Goal: Transaction & Acquisition: Purchase product/service

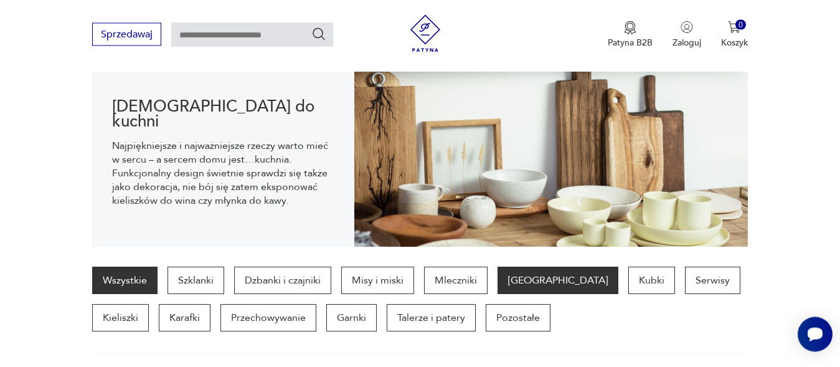
click at [525, 282] on p "[GEOGRAPHIC_DATA]" at bounding box center [557, 280] width 121 height 27
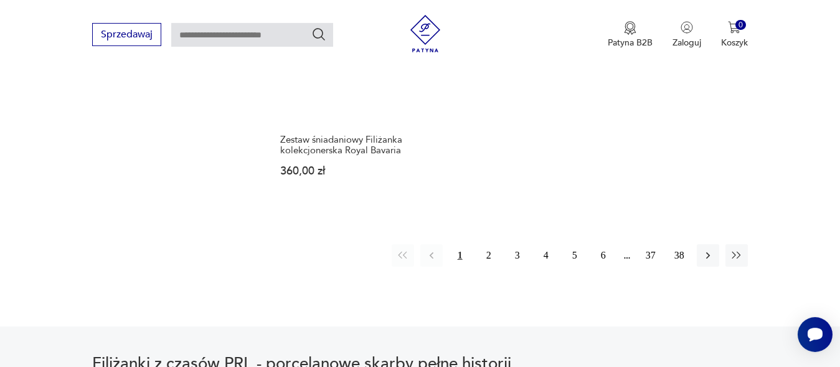
scroll to position [1918, 0]
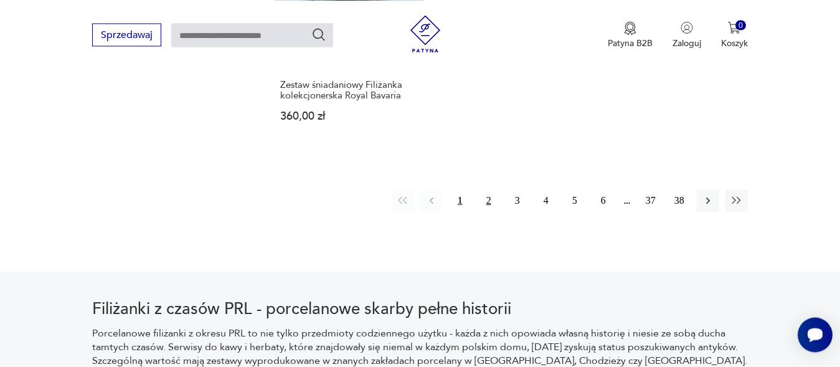
click at [487, 201] on button "2" at bounding box center [488, 200] width 22 height 22
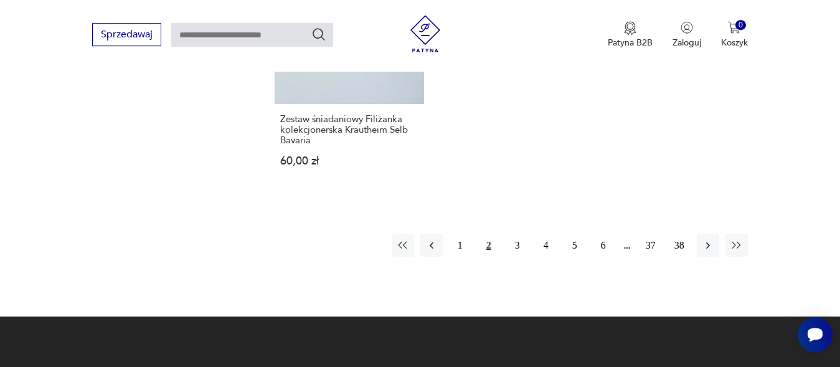
scroll to position [1918, 0]
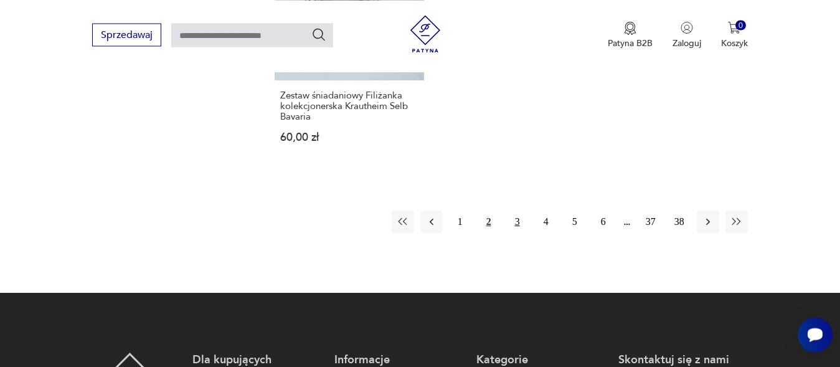
click at [520, 210] on button "3" at bounding box center [517, 221] width 22 height 22
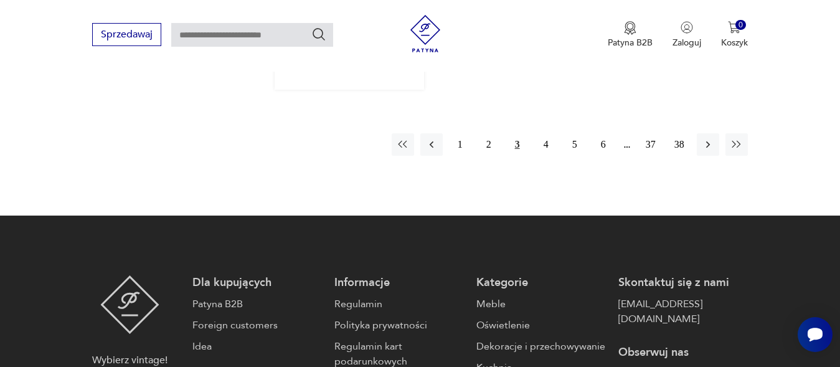
scroll to position [1982, 0]
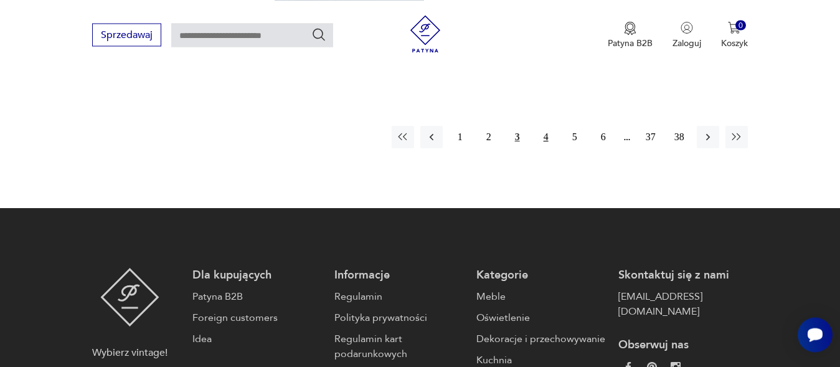
click at [547, 126] on button "4" at bounding box center [546, 137] width 22 height 22
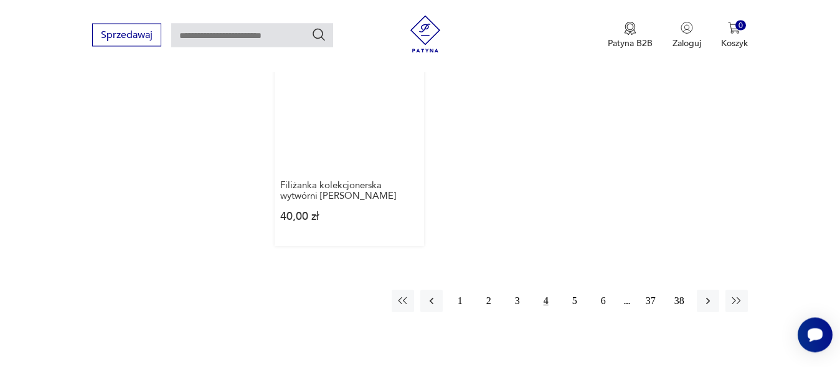
scroll to position [1855, 0]
